Goal: Information Seeking & Learning: Learn about a topic

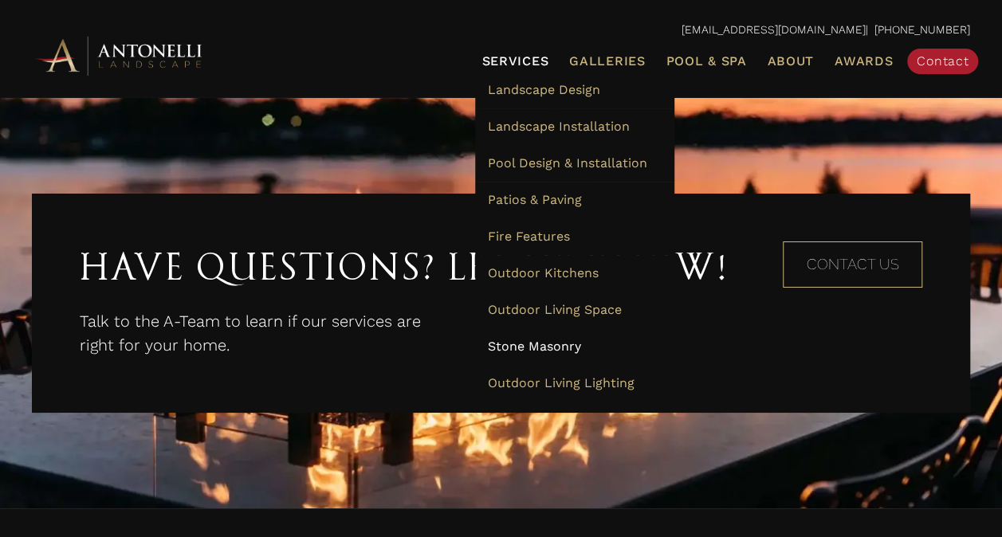
scroll to position [2710, 0]
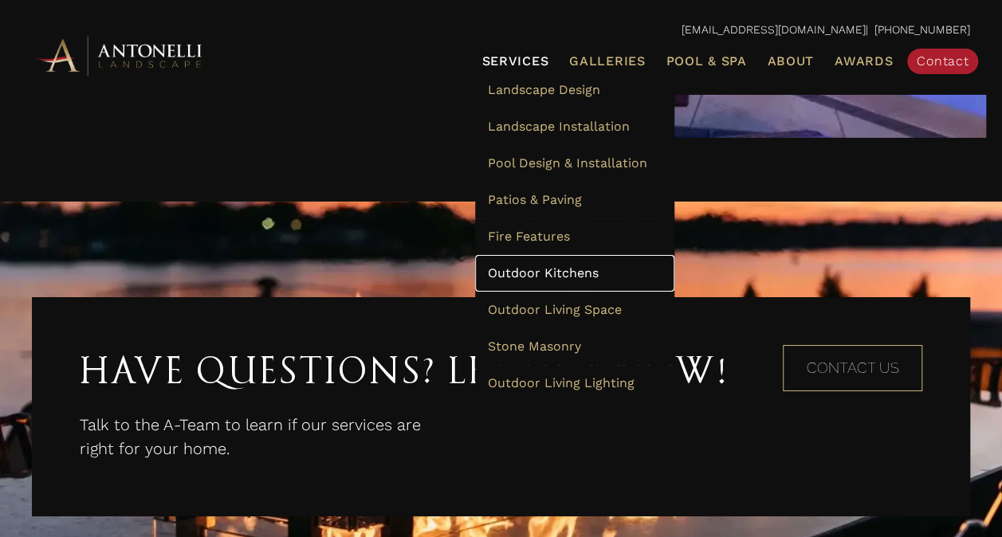
click at [568, 268] on span "Outdoor Kitchens" at bounding box center [542, 272] width 111 height 15
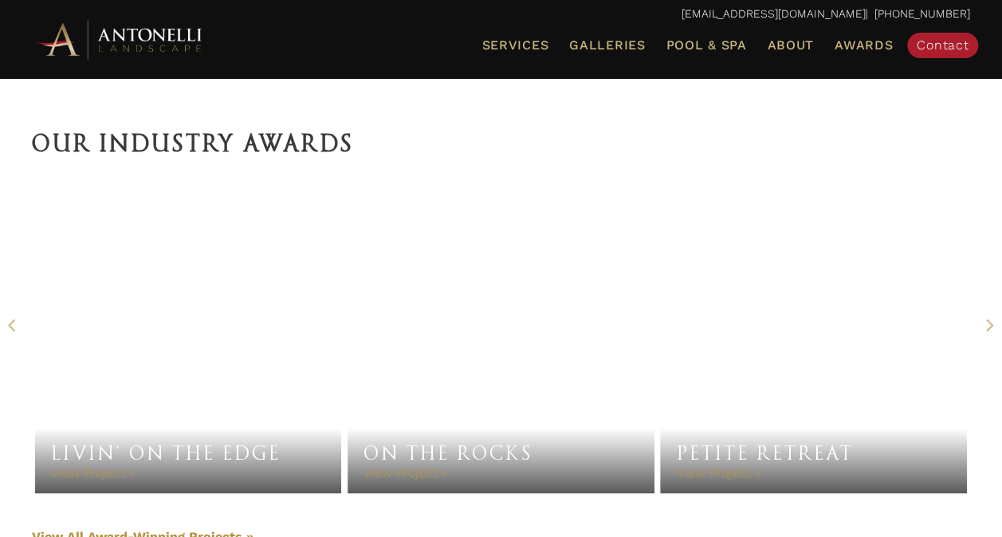
scroll to position [3906, 0]
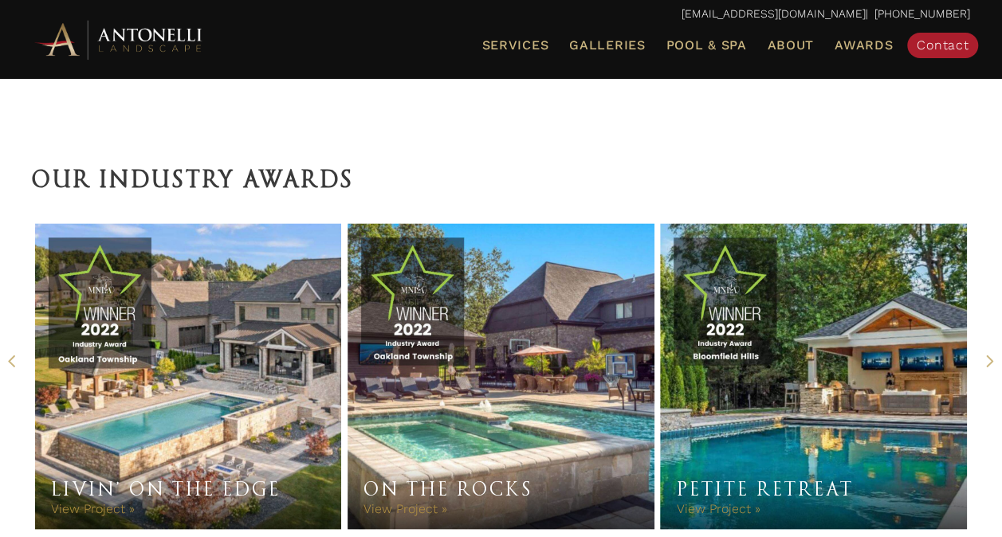
click at [818, 328] on link "Petite Retreat" at bounding box center [813, 376] width 306 height 306
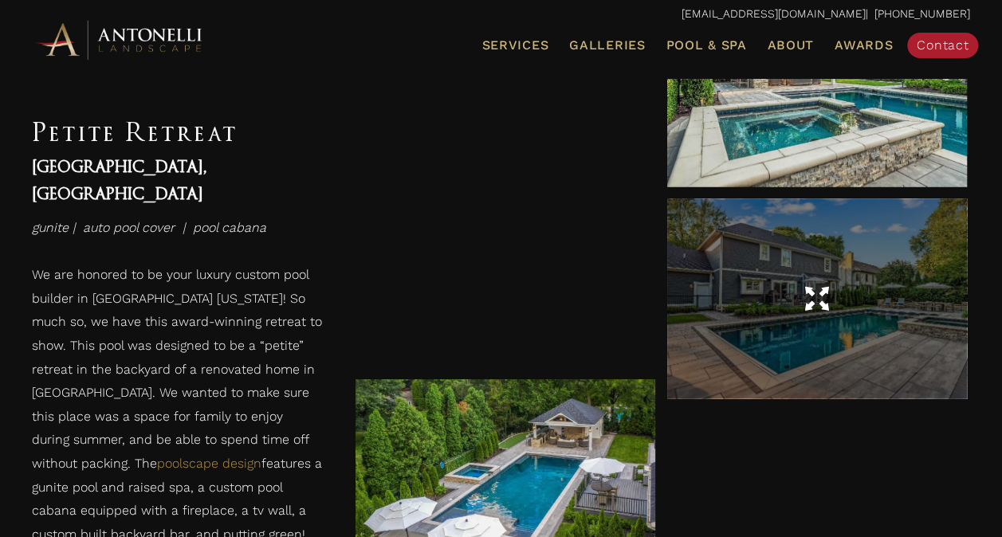
scroll to position [957, 0]
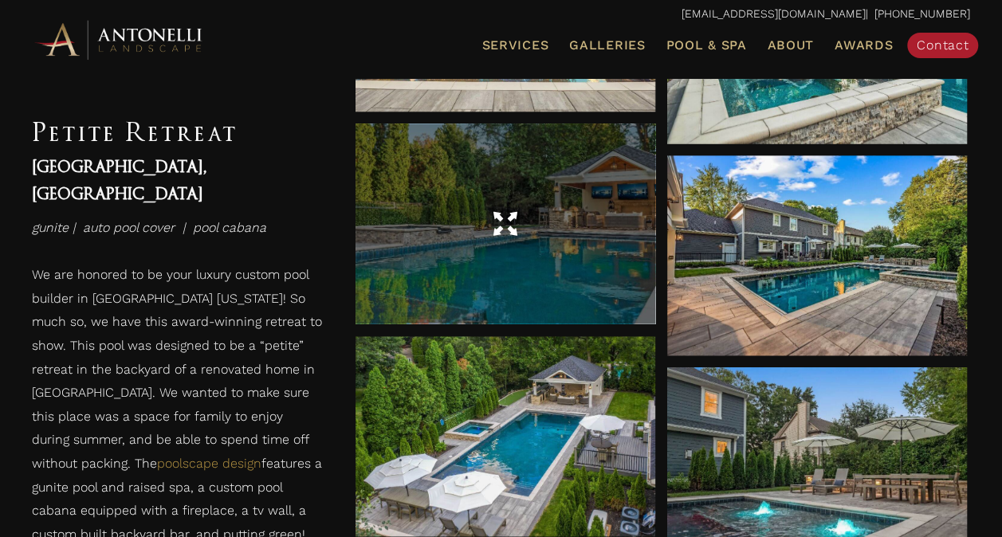
click at [519, 244] on div at bounding box center [506, 224] width 300 height 45
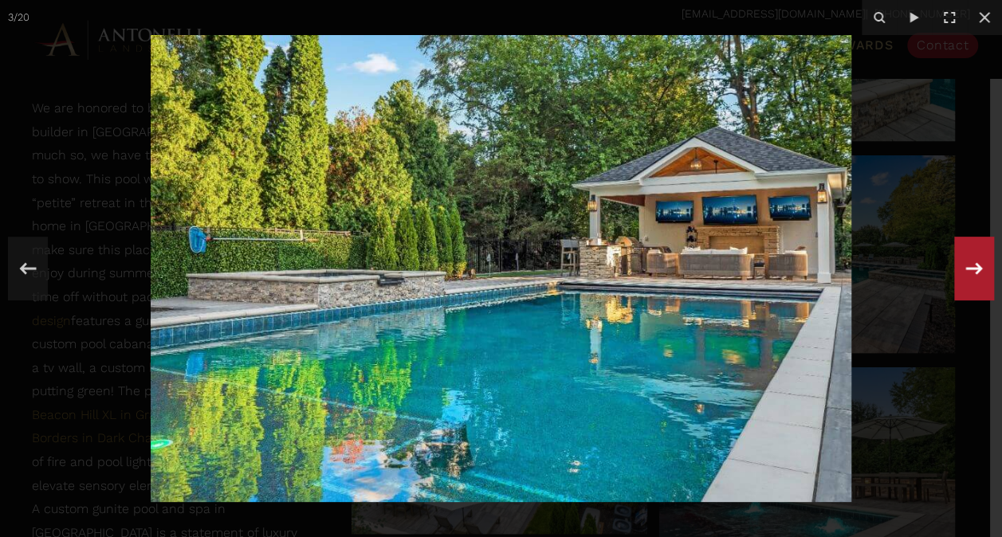
click at [967, 265] on icon at bounding box center [974, 268] width 29 height 53
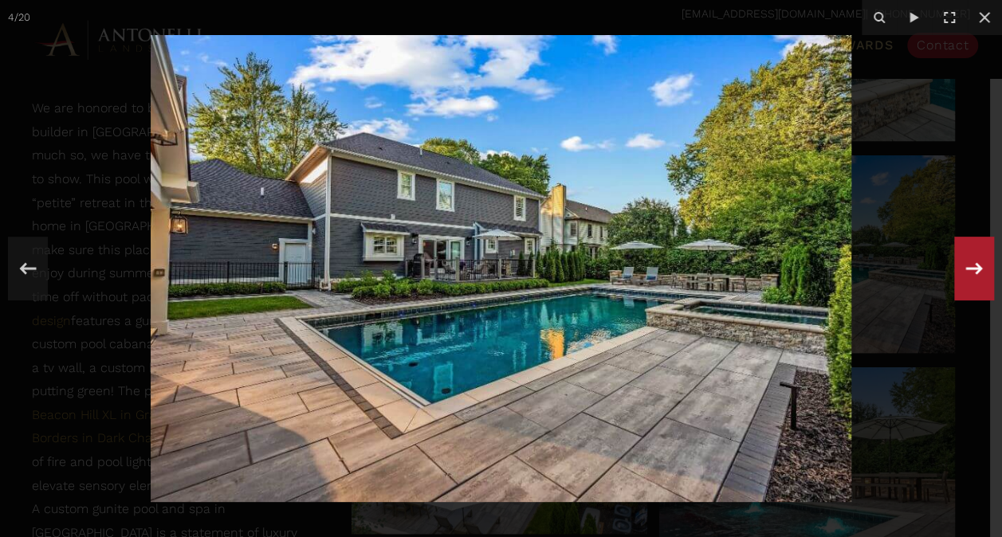
click at [962, 261] on icon at bounding box center [974, 268] width 29 height 53
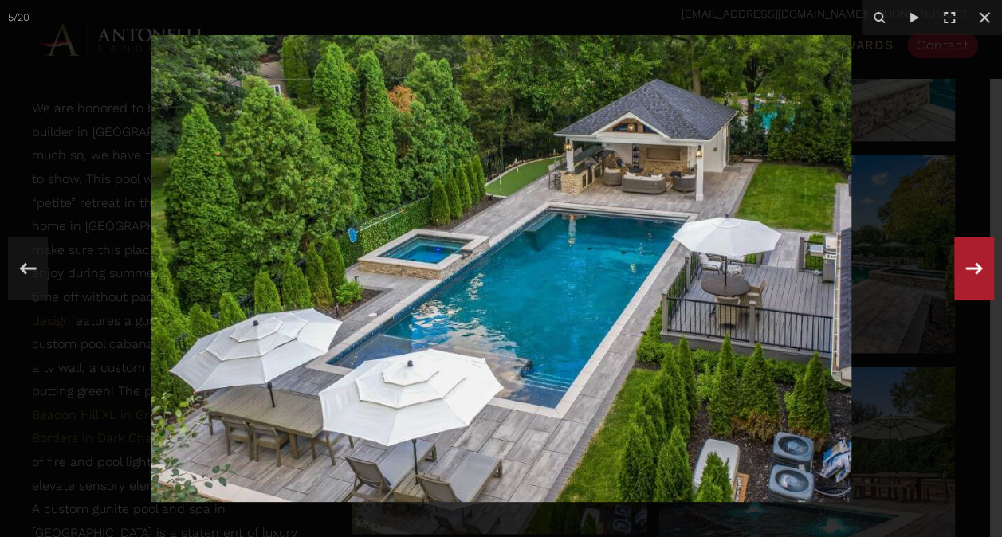
click at [977, 270] on icon at bounding box center [974, 268] width 17 height 12
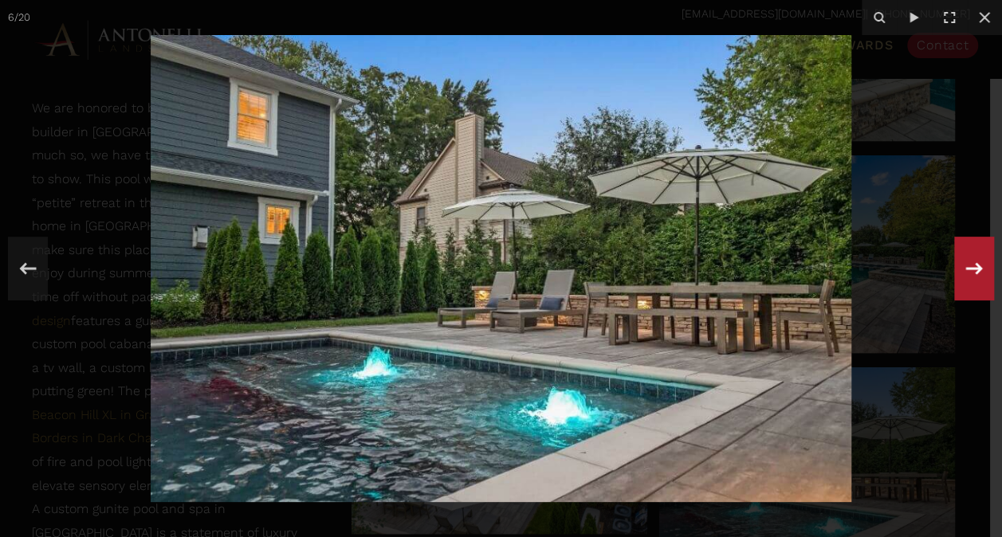
click at [977, 270] on icon at bounding box center [974, 268] width 17 height 12
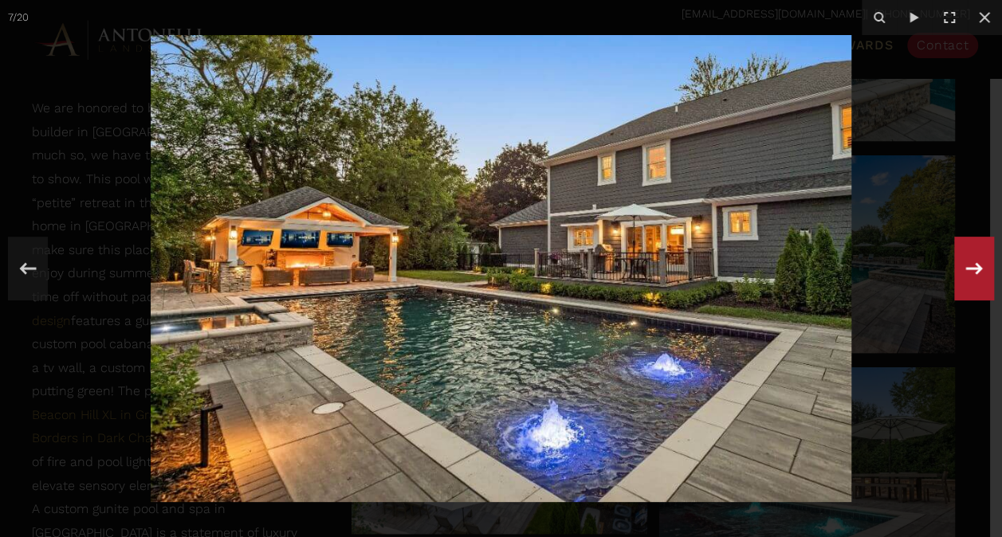
click at [977, 270] on icon at bounding box center [974, 268] width 17 height 12
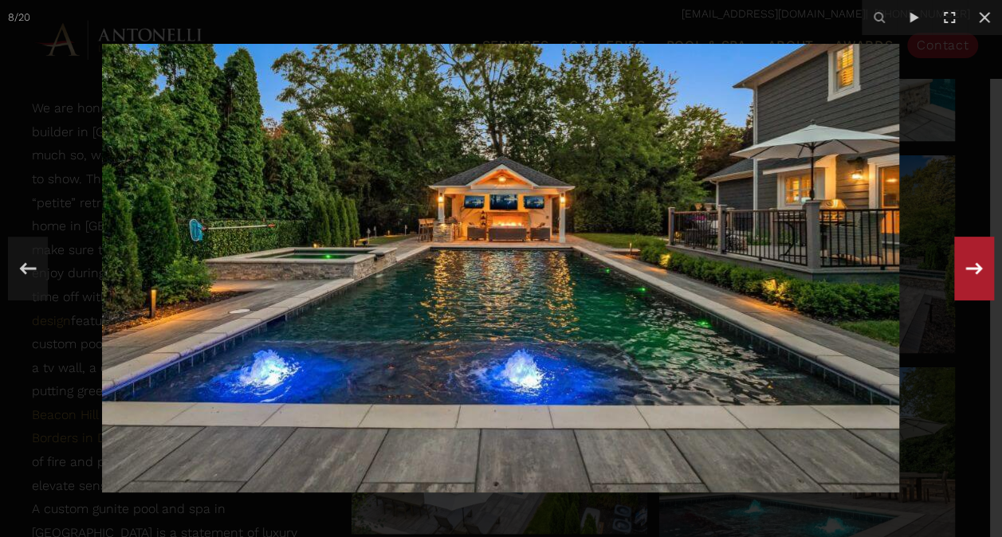
click at [980, 269] on div "8 / 20" at bounding box center [501, 268] width 1002 height 537
click at [984, 265] on icon at bounding box center [974, 268] width 29 height 53
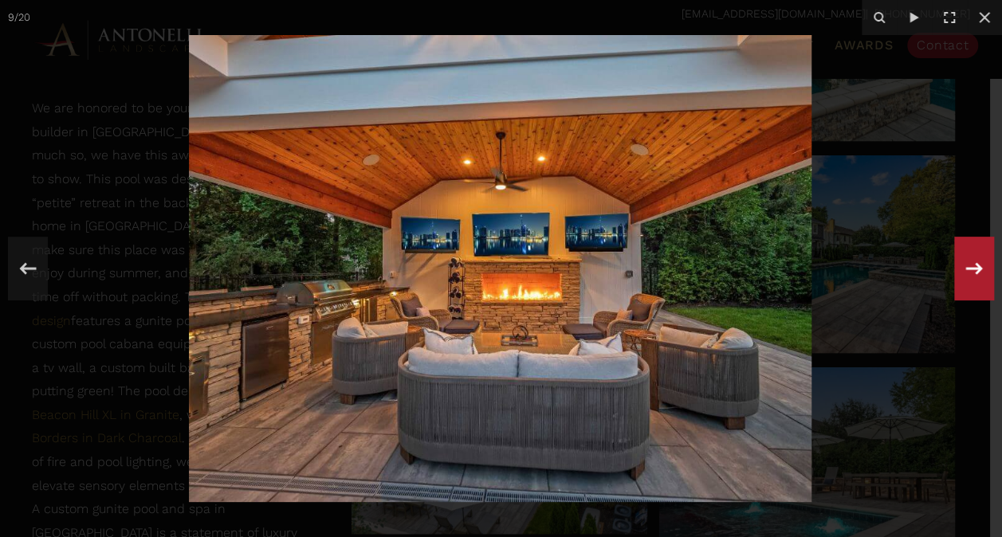
click at [985, 263] on icon at bounding box center [974, 268] width 29 height 53
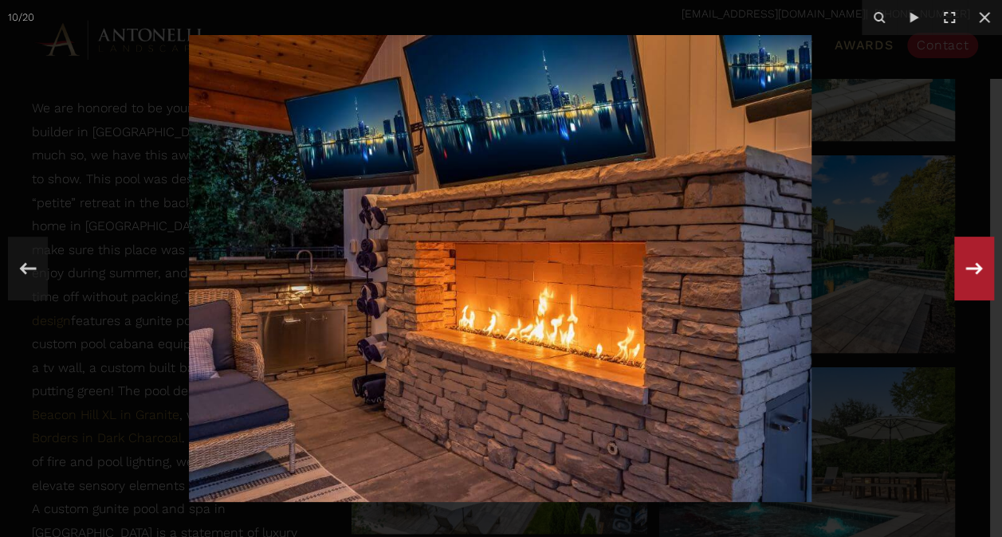
click at [976, 259] on icon at bounding box center [974, 268] width 29 height 53
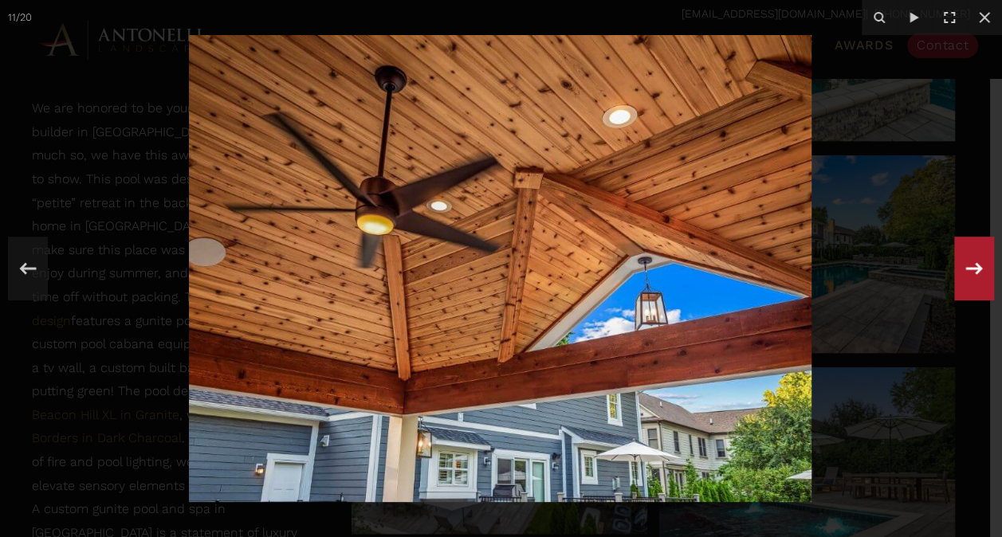
click at [976, 259] on icon at bounding box center [974, 268] width 29 height 53
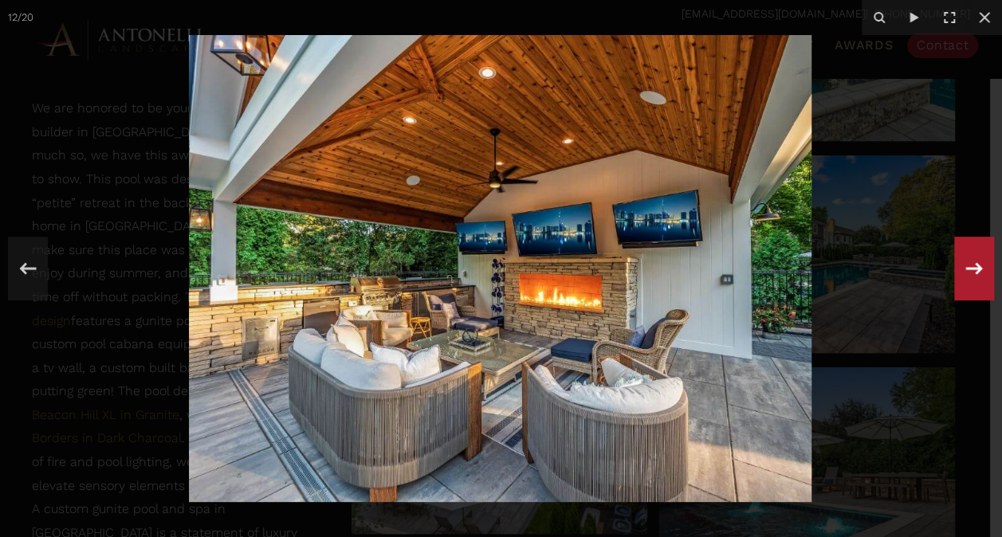
click at [979, 257] on icon at bounding box center [974, 268] width 29 height 53
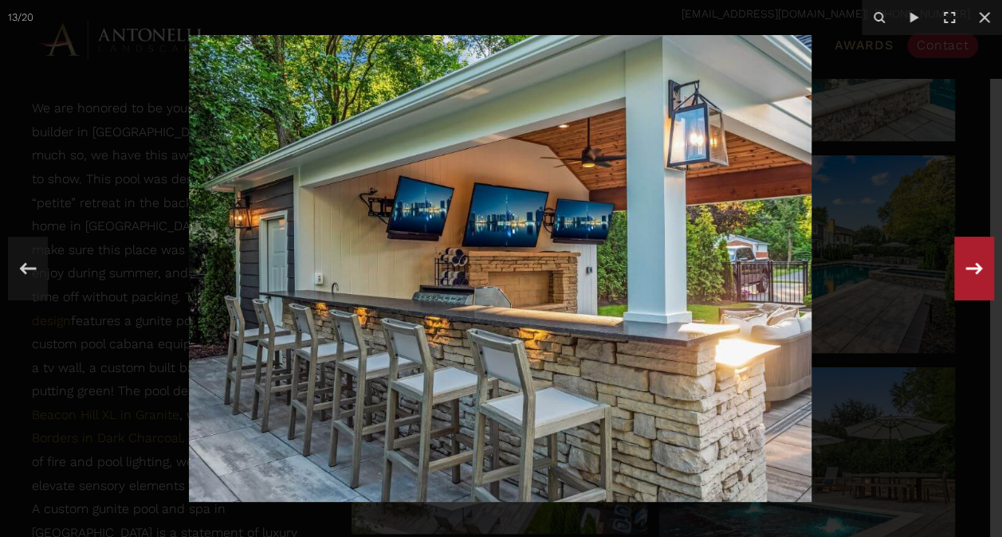
click at [973, 256] on icon at bounding box center [974, 268] width 29 height 53
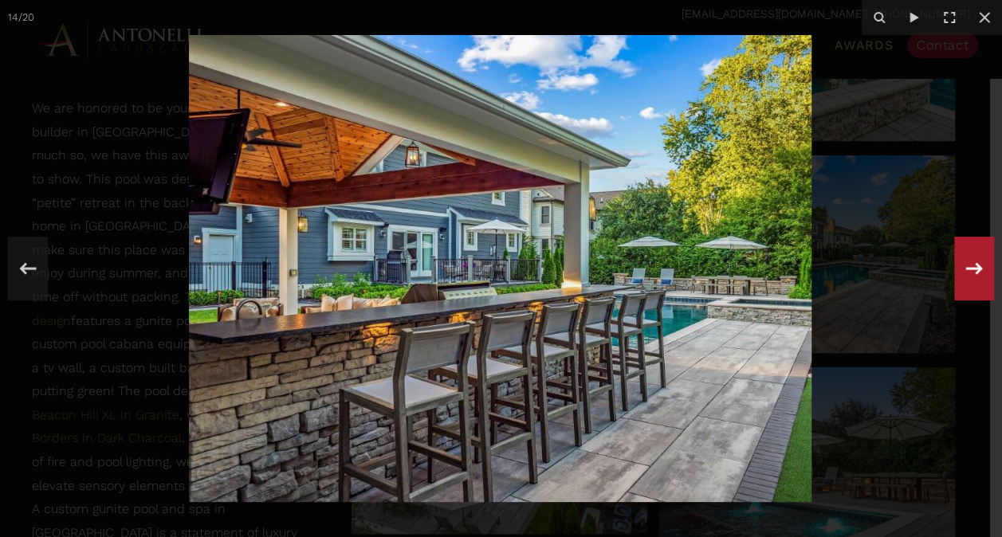
click at [977, 262] on icon at bounding box center [974, 268] width 29 height 53
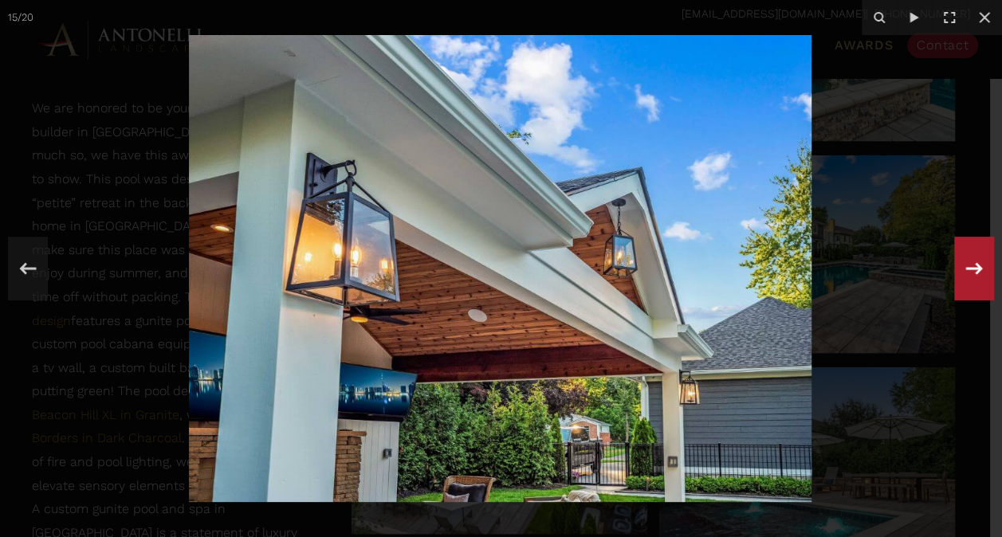
click at [979, 259] on icon at bounding box center [974, 268] width 29 height 53
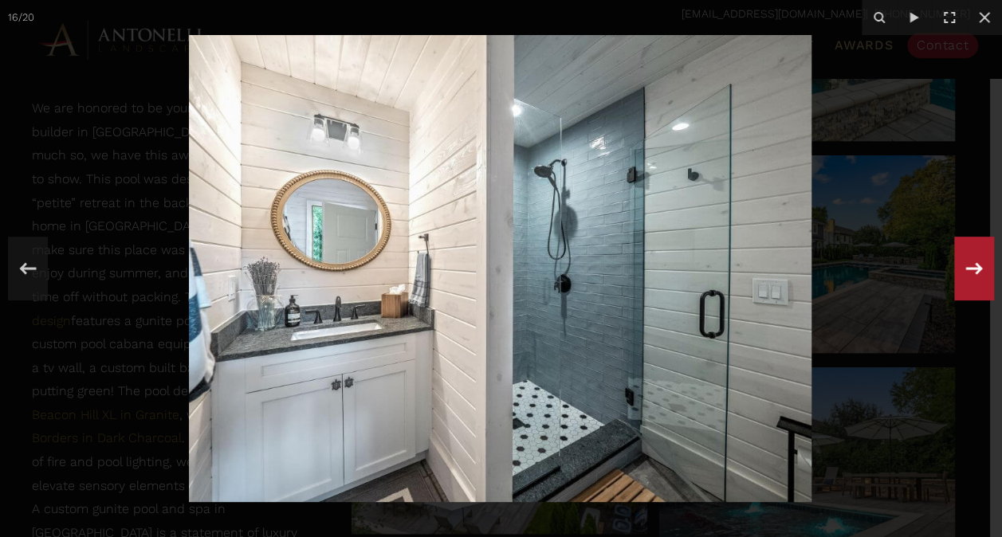
click at [983, 275] on icon at bounding box center [974, 268] width 29 height 53
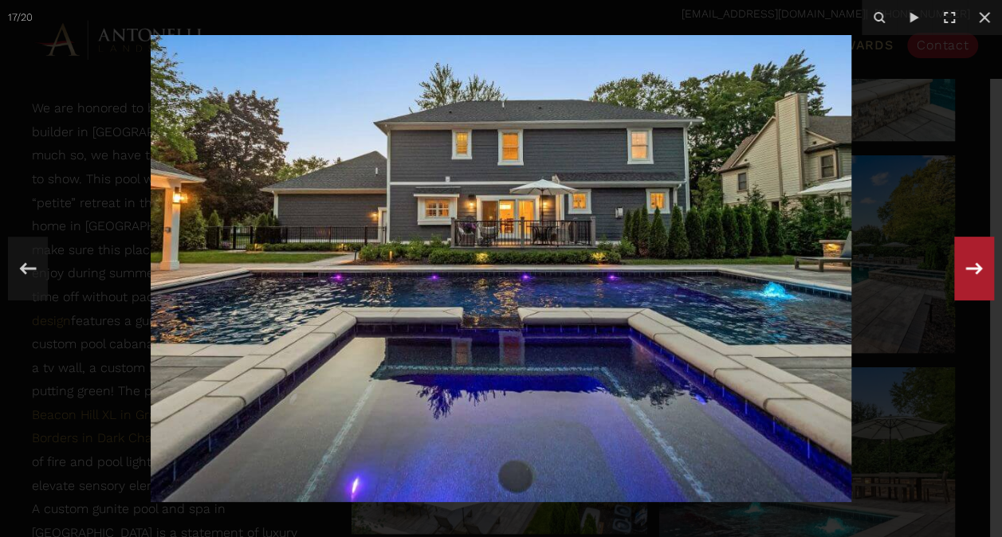
click at [981, 267] on icon at bounding box center [974, 268] width 29 height 53
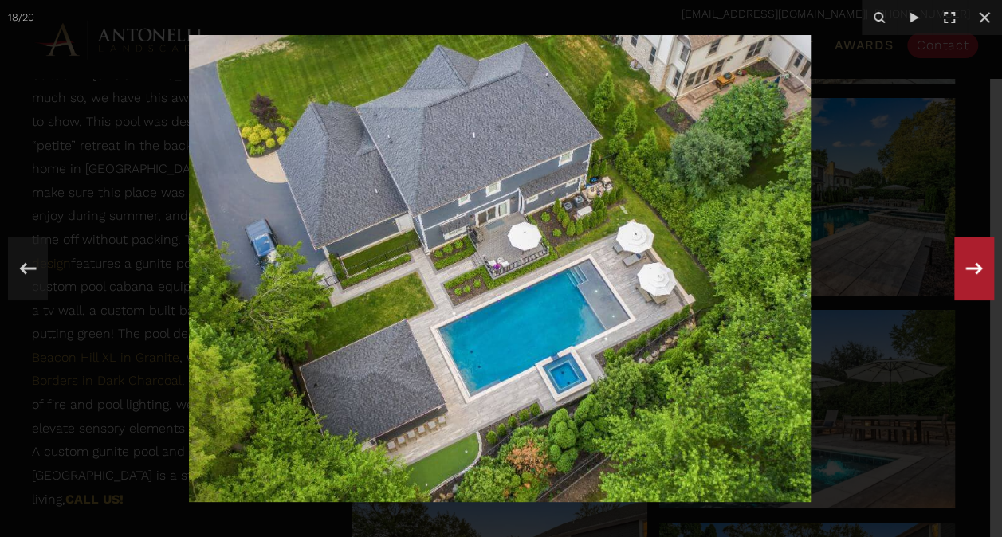
scroll to position [1036, 0]
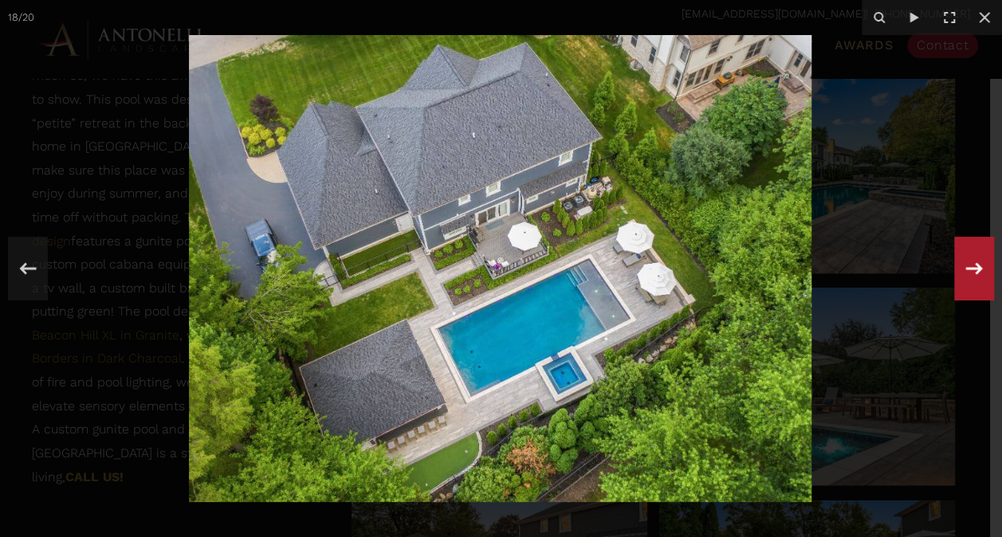
click at [981, 276] on icon at bounding box center [974, 268] width 29 height 53
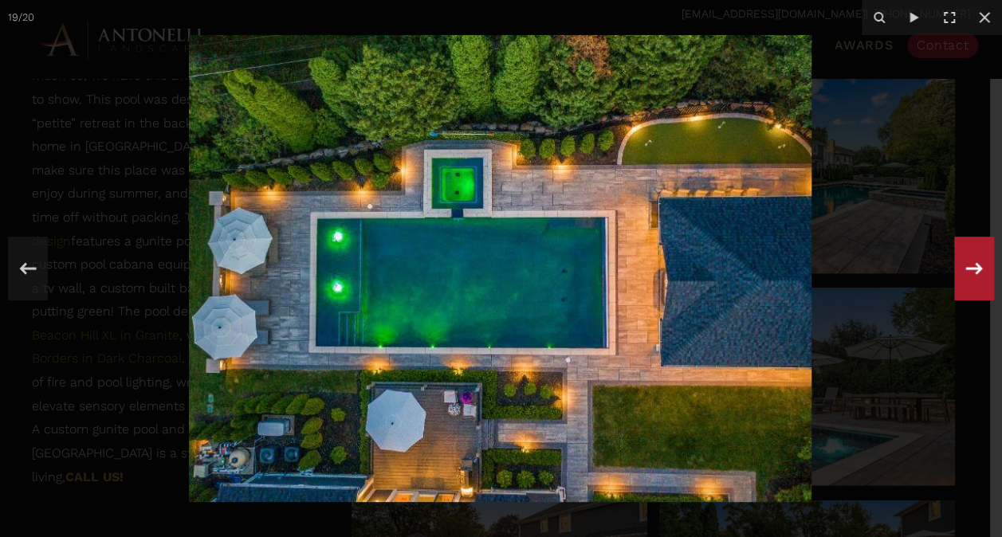
click at [985, 265] on div "19 / 20" at bounding box center [501, 268] width 1002 height 537
click at [980, 263] on icon at bounding box center [974, 268] width 29 height 53
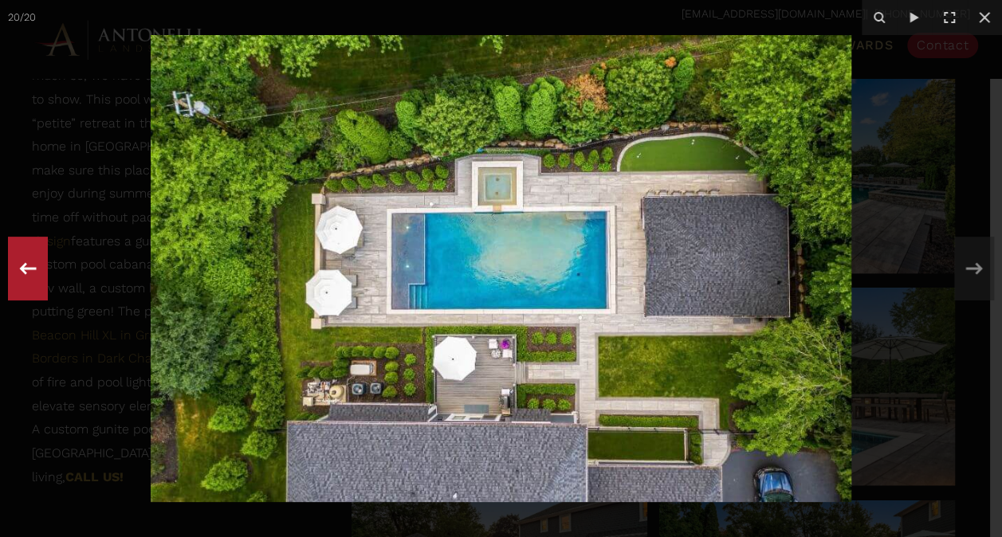
click at [33, 267] on icon at bounding box center [28, 268] width 29 height 53
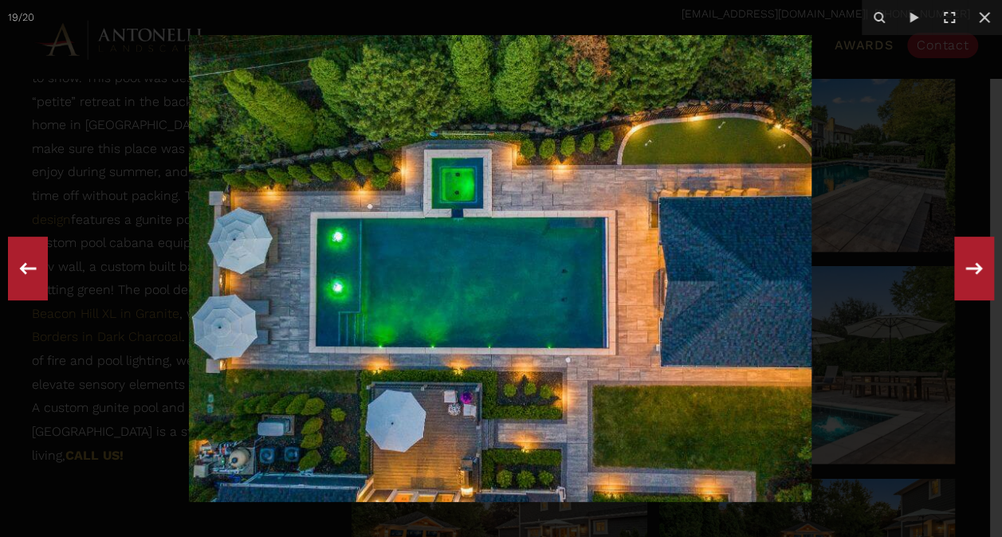
scroll to position [1116, 0]
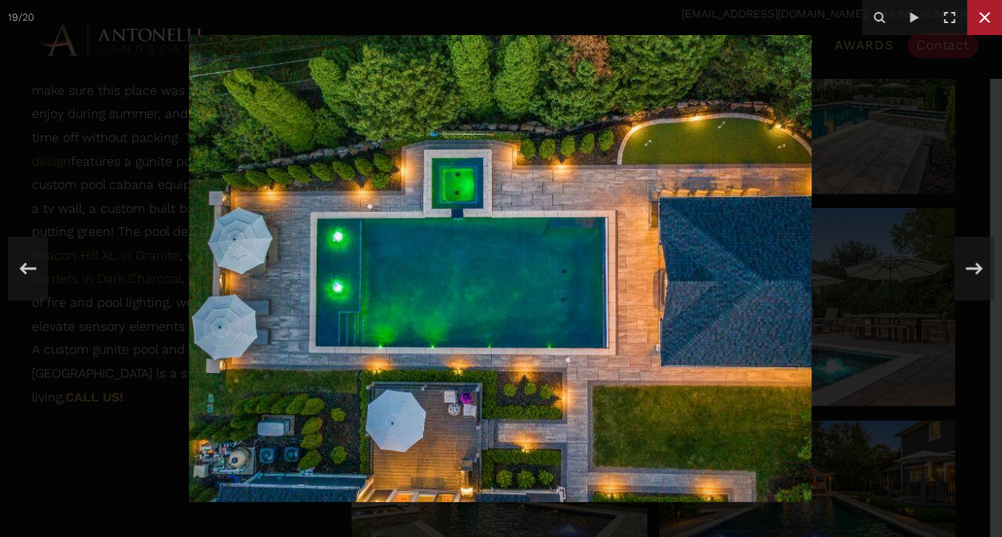
click at [994, 13] on button at bounding box center [984, 17] width 35 height 35
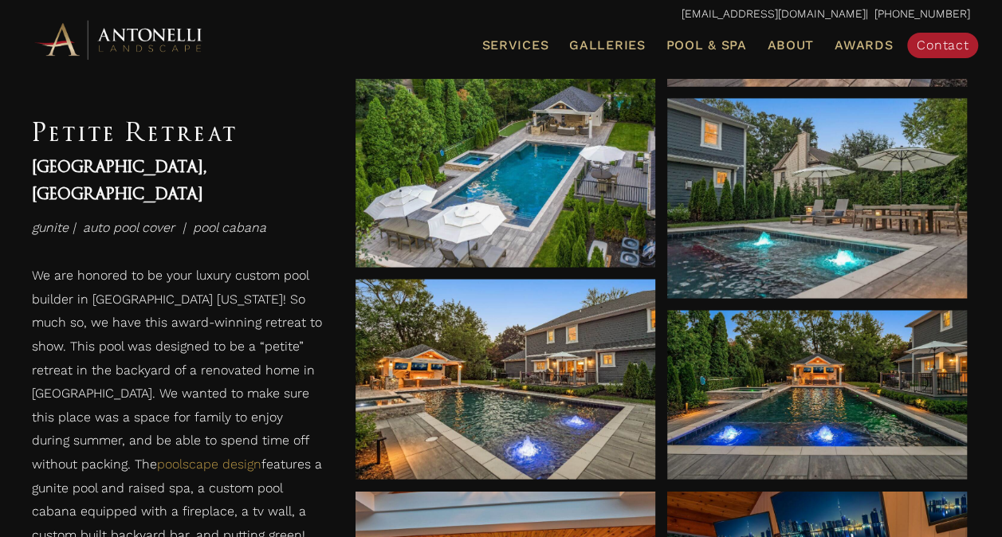
scroll to position [1260, 0]
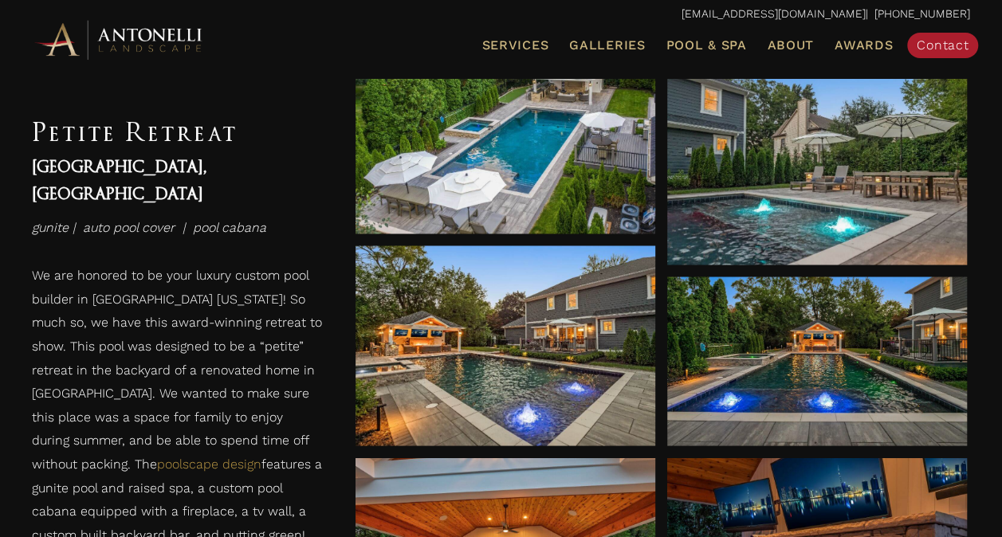
drag, startPoint x: 288, startPoint y: 154, endPoint x: 269, endPoint y: 182, distance: 33.4
click at [269, 182] on div "Petite Retreat Bloomfield Hills, MI gunite | auto pool cover | pool cabana" at bounding box center [178, 179] width 292 height 138
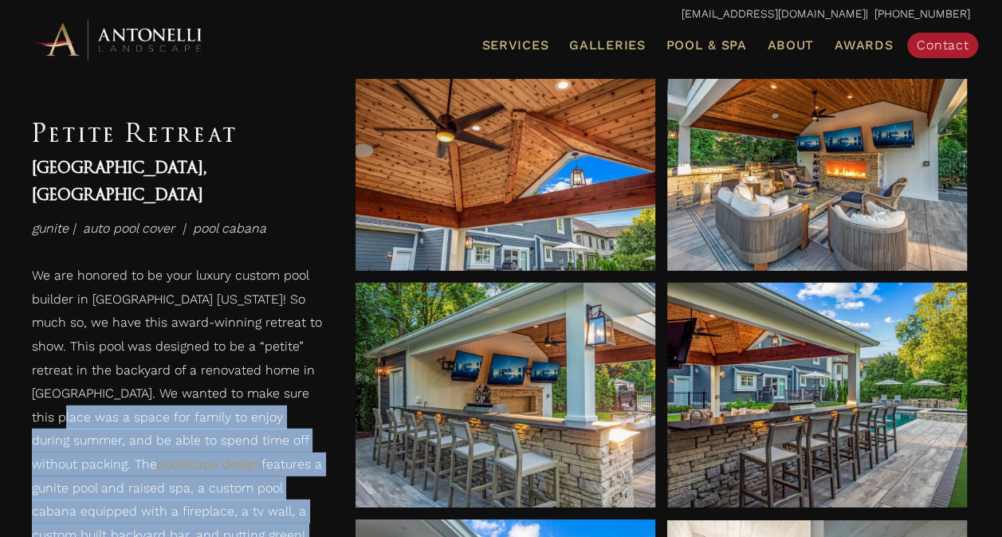
scroll to position [1924, 0]
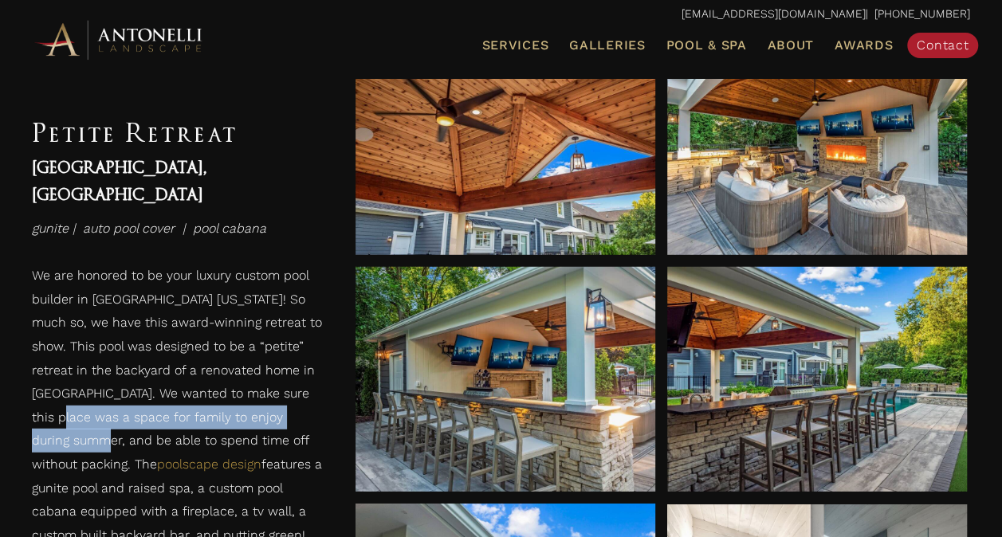
drag, startPoint x: 312, startPoint y: 358, endPoint x: 328, endPoint y: 395, distance: 40.7
click at [328, 395] on div "We are honored to be your luxury custom pool builder in Bloomfield Michigan! So…" at bounding box center [178, 492] width 324 height 488
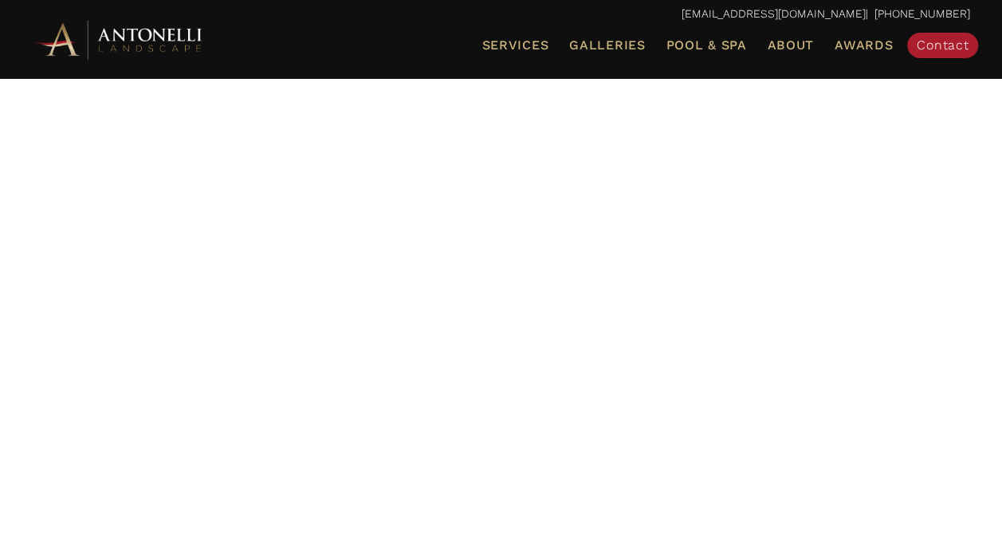
scroll to position [80, 0]
click at [616, 49] on span "Galleries" at bounding box center [607, 44] width 76 height 15
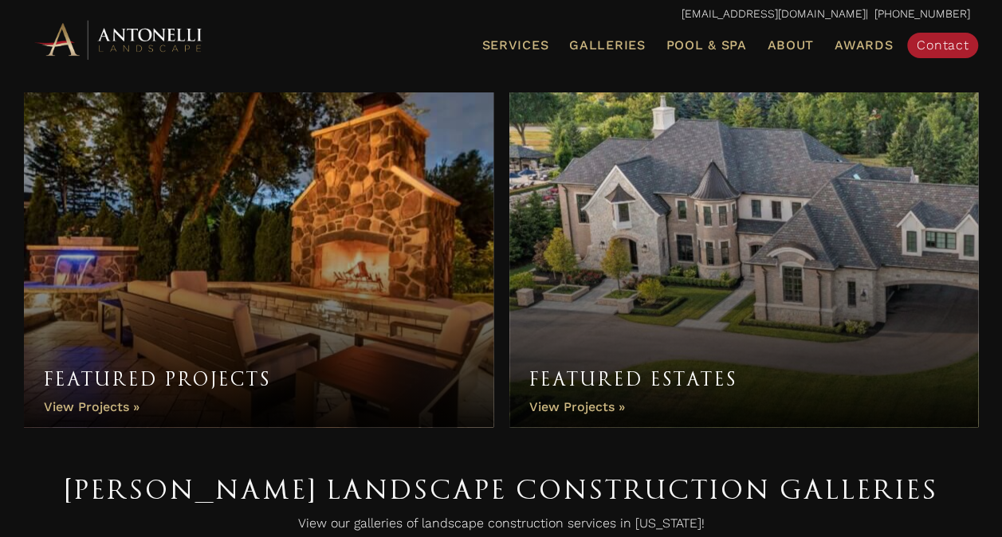
click at [593, 382] on link "Featured Estates" at bounding box center [744, 259] width 470 height 335
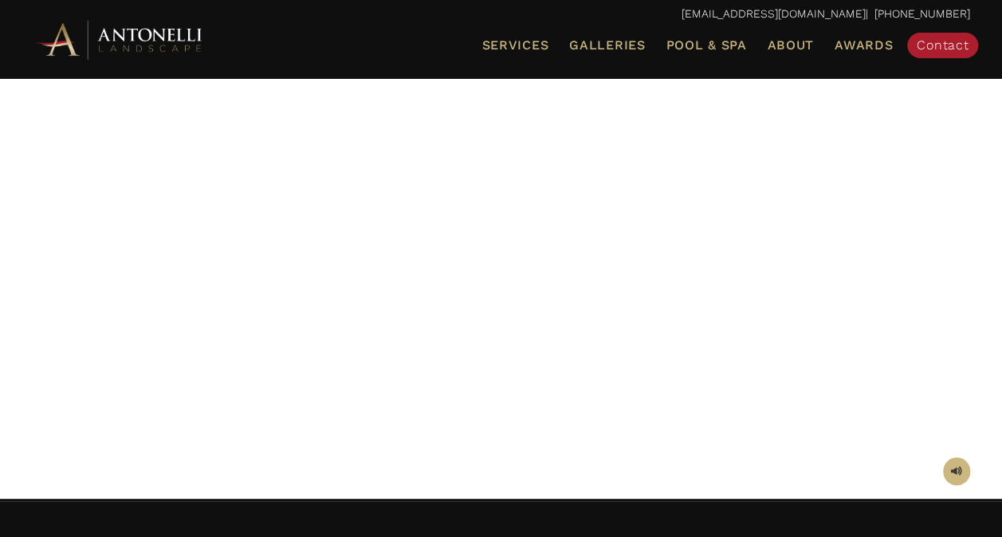
scroll to position [80, 0]
